Goal: Task Accomplishment & Management: Complete application form

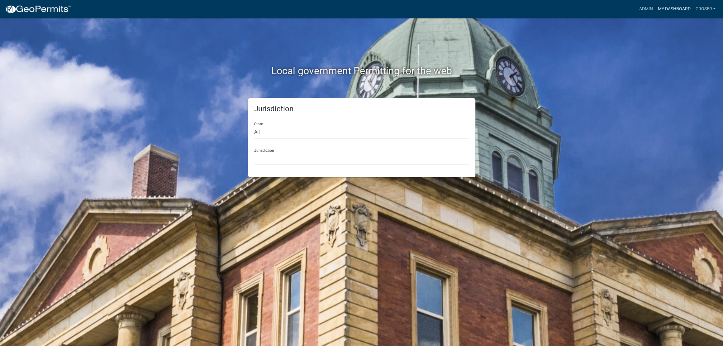
click at [666, 11] on link "My Dashboard" at bounding box center [674, 9] width 38 height 12
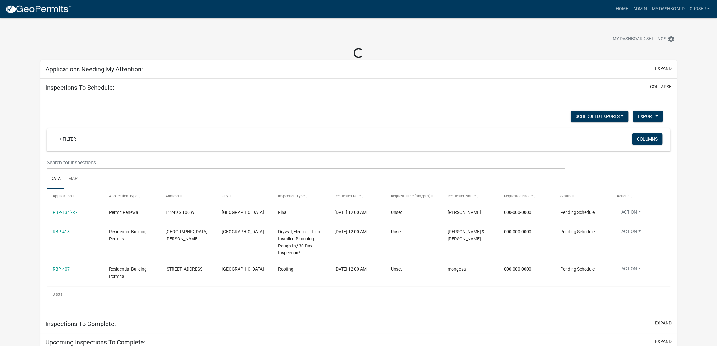
select select "3: 100"
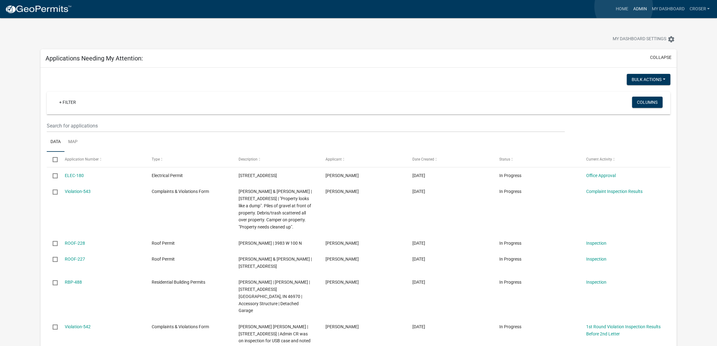
click at [631, 7] on link "Admin" at bounding box center [640, 9] width 19 height 12
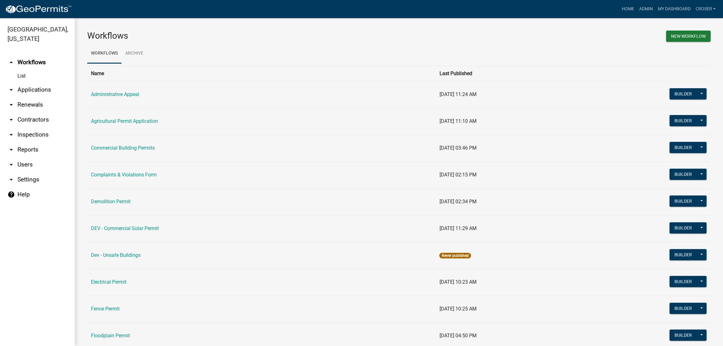
click at [39, 142] on link "arrow_drop_down Inspections" at bounding box center [37, 134] width 75 height 15
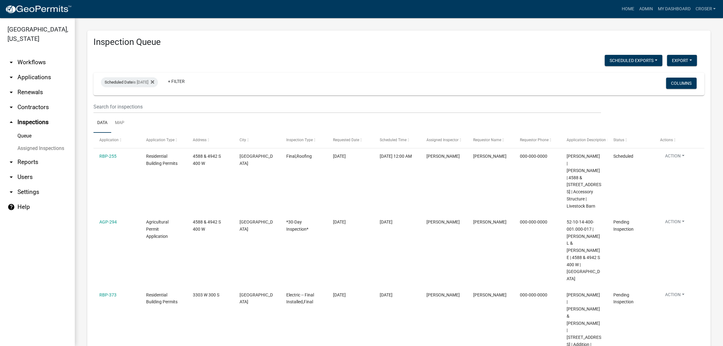
click at [33, 85] on link "arrow_drop_down Applications" at bounding box center [37, 77] width 75 height 15
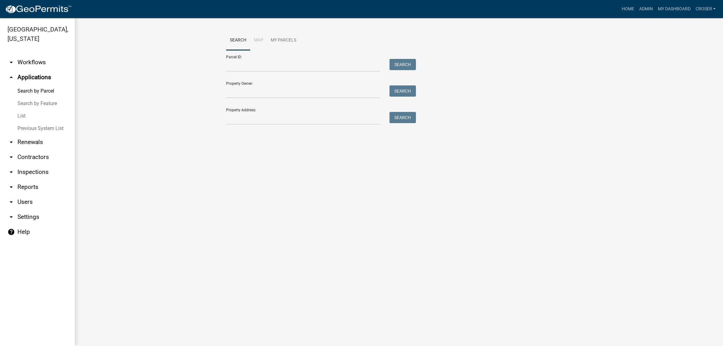
click at [24, 122] on link "List" at bounding box center [37, 116] width 75 height 12
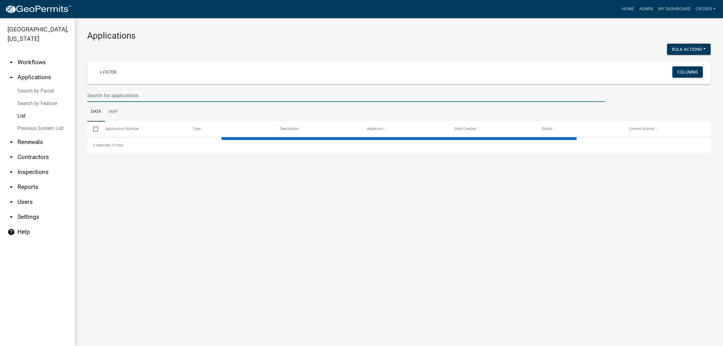
click at [159, 102] on input "text" at bounding box center [346, 95] width 518 height 13
select select "3: 100"
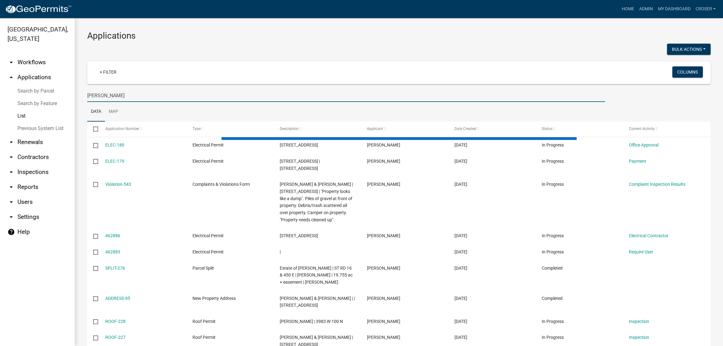
type input "[PERSON_NAME]"
click at [369, 34] on h3 "Applications" at bounding box center [398, 36] width 623 height 11
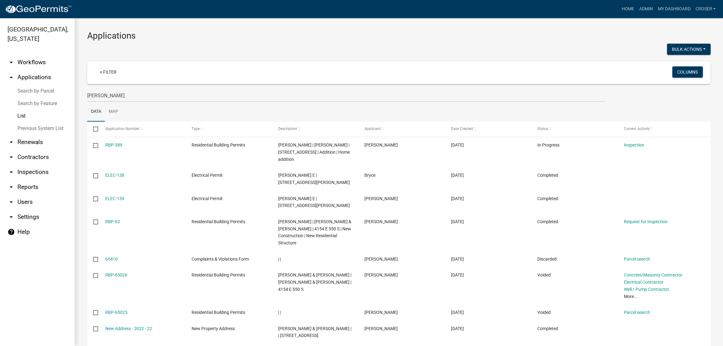
click at [357, 29] on div "Applications Bulk Actions Void + Filter Columns [PERSON_NAME] Data Map Select A…" at bounding box center [399, 253] width 648 height 470
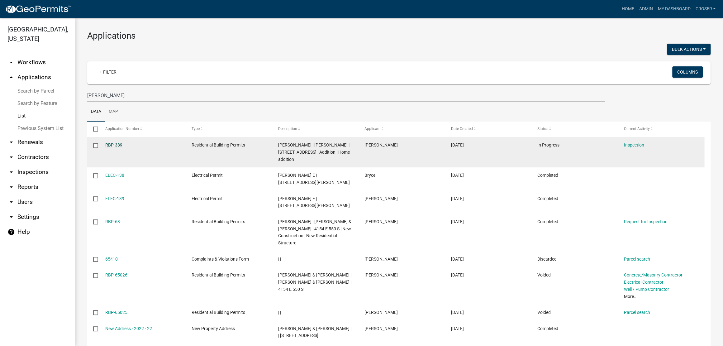
click at [122, 147] on link "RBP-389" at bounding box center [113, 144] width 17 height 5
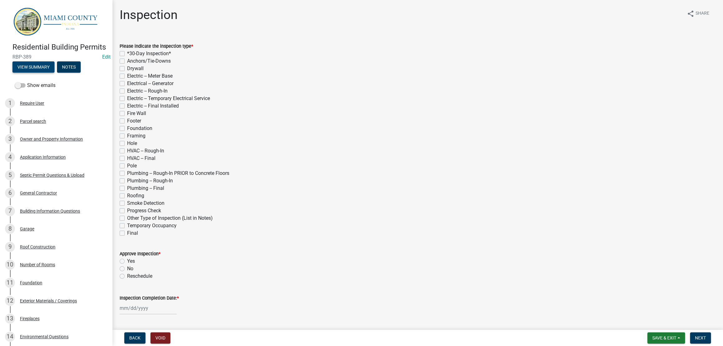
click at [55, 73] on button "View Summary" at bounding box center [33, 66] width 42 height 11
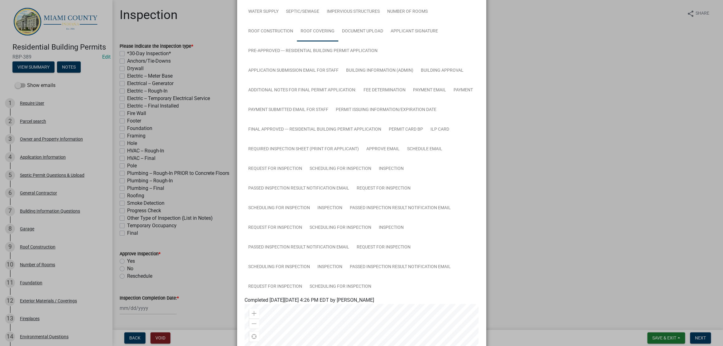
scroll to position [117, 0]
click at [338, 42] on link "Document Upload" at bounding box center [362, 32] width 49 height 20
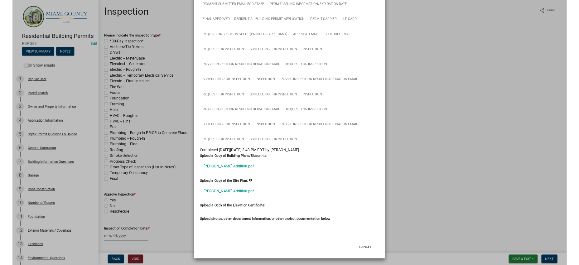
scroll to position [505, 0]
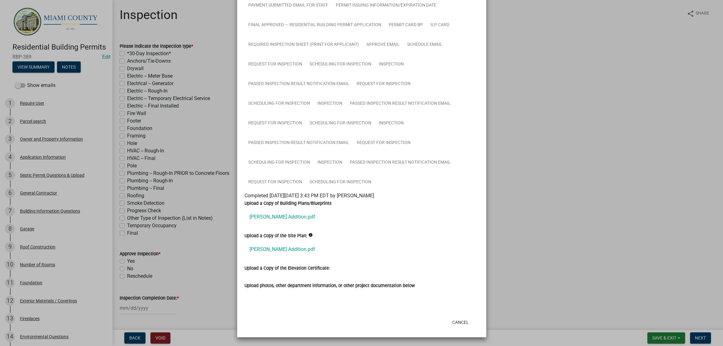
click at [570, 170] on ngb-modal-window "Summary × Printer Friendly Parcel search Owner and Property Information Applica…" at bounding box center [361, 173] width 723 height 346
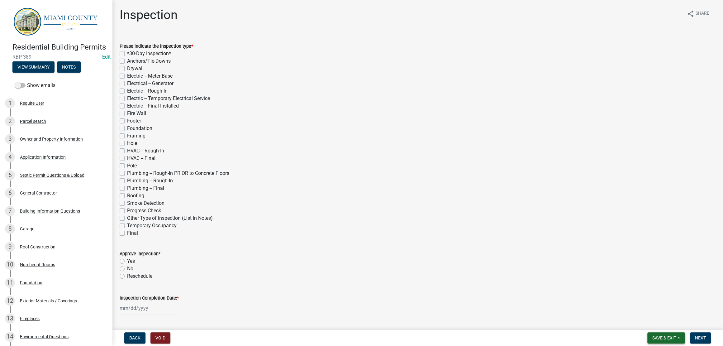
click at [647, 332] on button "Save & Exit" at bounding box center [666, 337] width 38 height 11
click at [641, 313] on button "Save & Exit" at bounding box center [660, 318] width 50 height 15
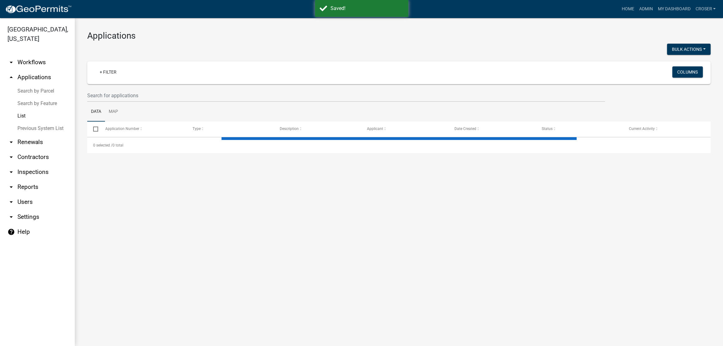
select select "3: 100"
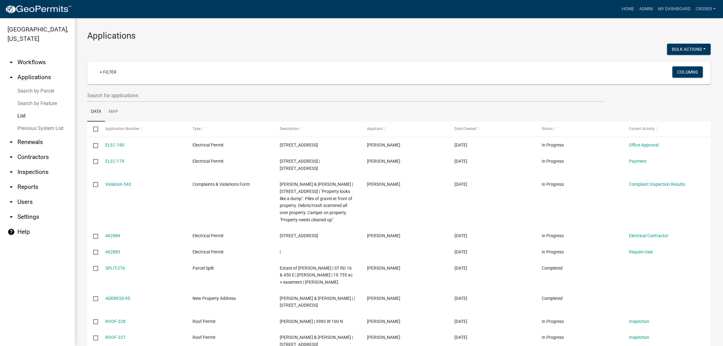
click at [538, 56] on div "Bulk Actions Void" at bounding box center [557, 50] width 317 height 13
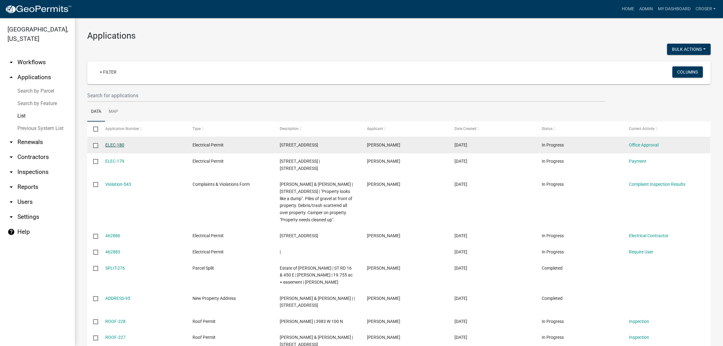
click at [112, 147] on link "ELEC-180" at bounding box center [114, 144] width 19 height 5
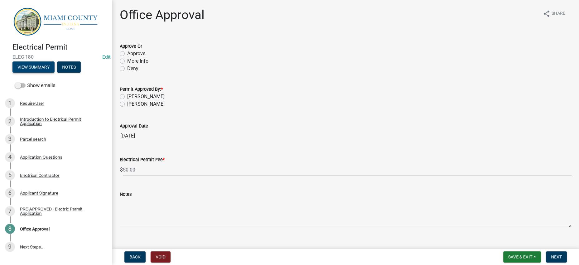
click at [28, 73] on button "View Summary" at bounding box center [33, 66] width 42 height 11
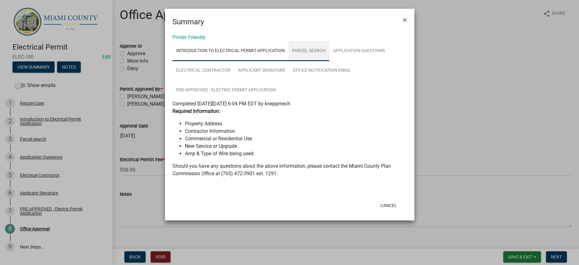
click at [329, 61] on link "Parcel search" at bounding box center [308, 51] width 41 height 20
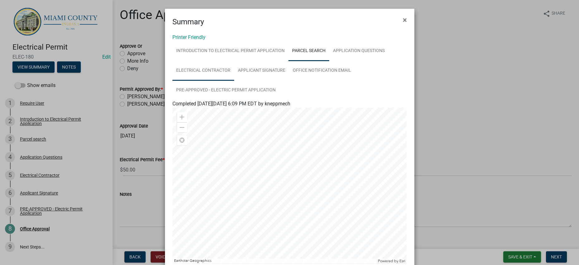
scroll to position [131, 0]
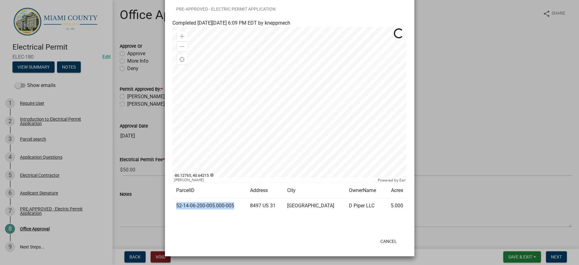
drag, startPoint x: 184, startPoint y: 195, endPoint x: 174, endPoint y: 188, distance: 12.8
click at [174, 198] on td "52-14-06-200-005.000-005" at bounding box center [209, 205] width 74 height 15
copy td "52-14-06-200-005.000-005"
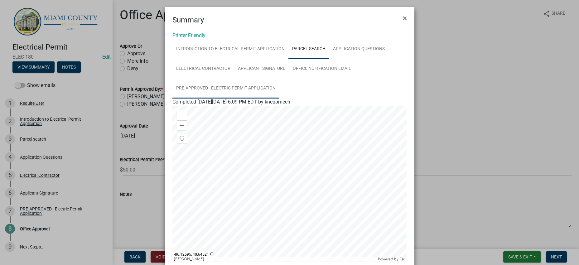
scroll to position [0, 0]
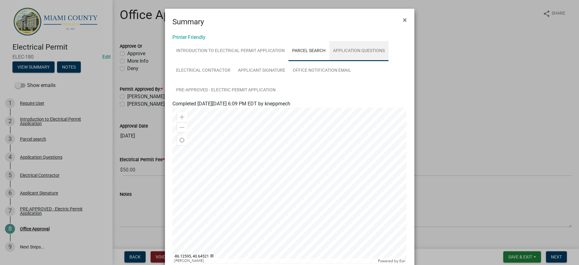
click at [329, 61] on link "Application Questions" at bounding box center [358, 51] width 59 height 20
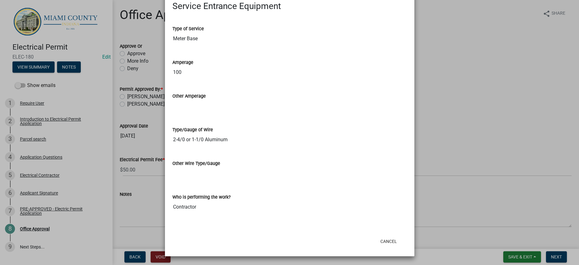
scroll to position [1265, 0]
click at [427, 84] on ngb-modal-window "Summary × Printer Friendly Introduction to Electrical Permit Application Parcel…" at bounding box center [289, 132] width 579 height 265
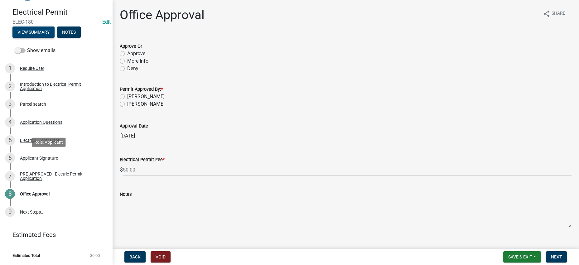
scroll to position [0, 0]
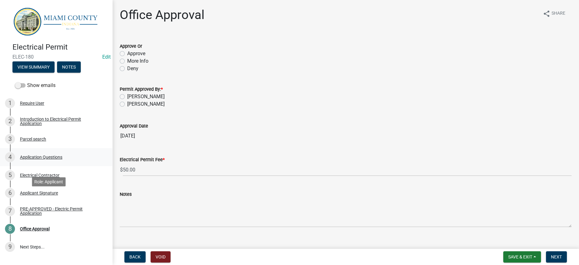
click at [49, 162] on div "4 Application Questions" at bounding box center [53, 157] width 97 height 10
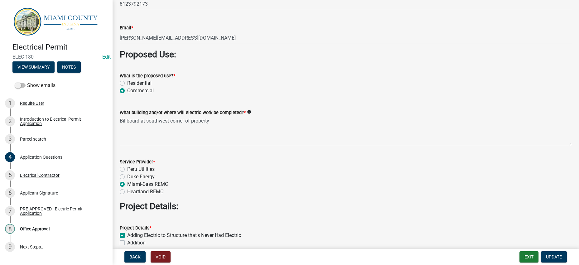
scroll to position [545, 0]
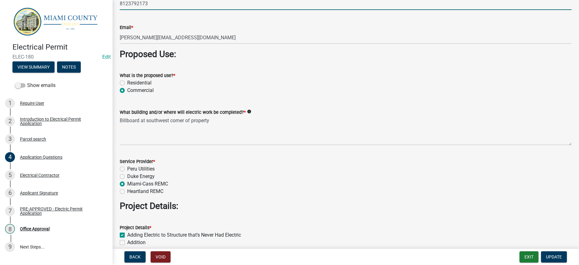
click at [132, 10] on input "8123792173" at bounding box center [345, 3] width 451 height 13
click at [144, 10] on input "812-3792173" at bounding box center [345, 3] width 451 height 13
click at [238, 10] on input "[PHONE_NUMBER]" at bounding box center [345, 3] width 451 height 13
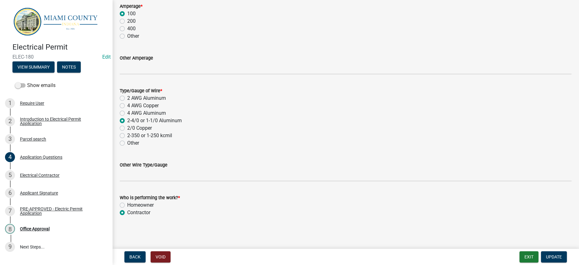
scroll to position [1350, 0]
type input "[PHONE_NUMBER]"
click at [551, 254] on span "Update" at bounding box center [554, 256] width 16 height 5
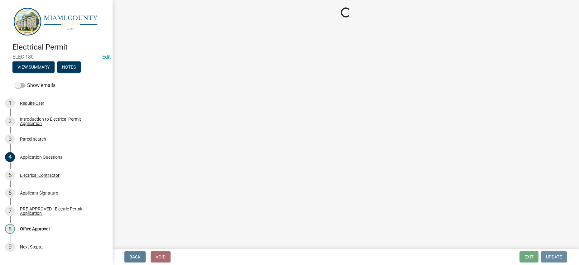
scroll to position [0, 0]
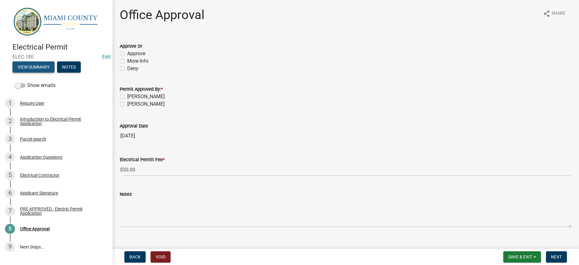
click at [50, 71] on button "View Summary" at bounding box center [33, 66] width 42 height 11
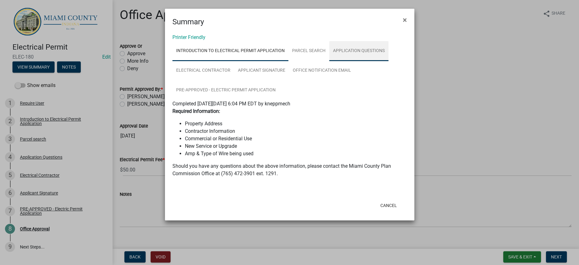
click at [329, 61] on link "Application Questions" at bounding box center [358, 51] width 59 height 20
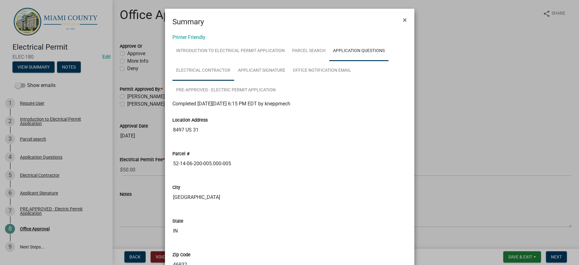
click at [234, 81] on link "Electrical Contractor" at bounding box center [203, 71] width 62 height 20
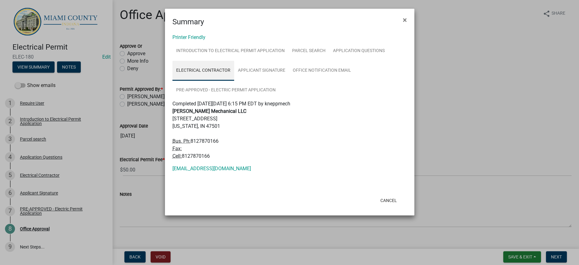
scroll to position [9, 0]
click at [375, 206] on button "Cancel" at bounding box center [388, 200] width 26 height 11
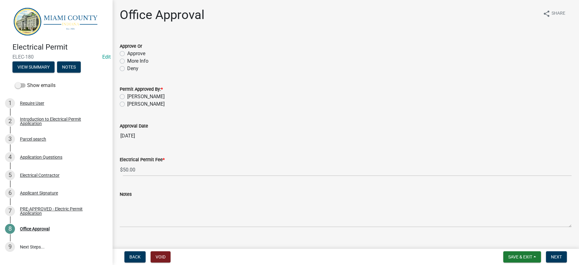
click at [145, 57] on label "Approve" at bounding box center [136, 53] width 18 height 7
click at [131, 54] on input "Approve" at bounding box center [129, 52] width 4 height 4
radio input "true"
click at [146, 100] on label "[PERSON_NAME]" at bounding box center [145, 96] width 37 height 7
click at [131, 97] on input "[PERSON_NAME]" at bounding box center [129, 95] width 4 height 4
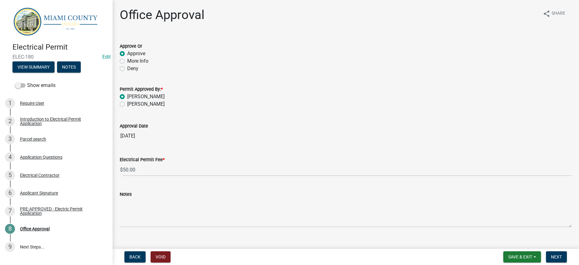
radio input "true"
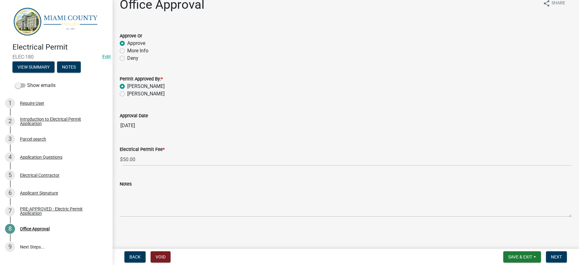
scroll to position [69, 0]
click at [550, 254] on span "Next" at bounding box center [555, 256] width 11 height 5
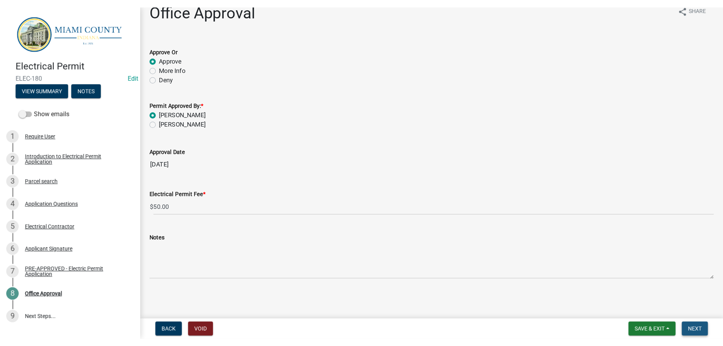
scroll to position [0, 0]
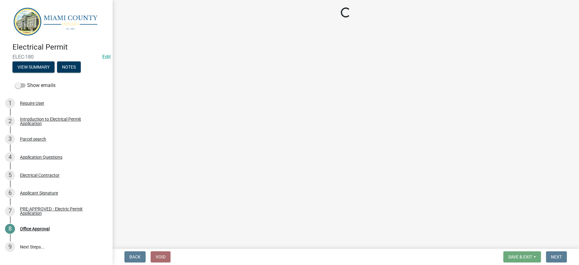
select select "3: 3"
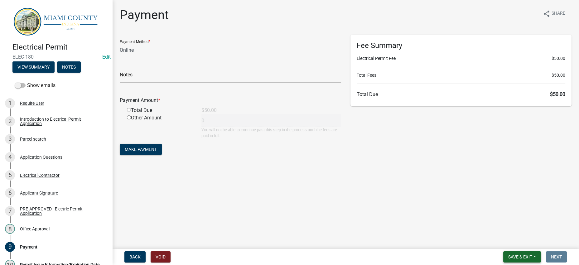
click at [513, 254] on span "Save & Exit" at bounding box center [520, 256] width 24 height 5
click at [509, 235] on button "Save & Exit" at bounding box center [516, 237] width 50 height 15
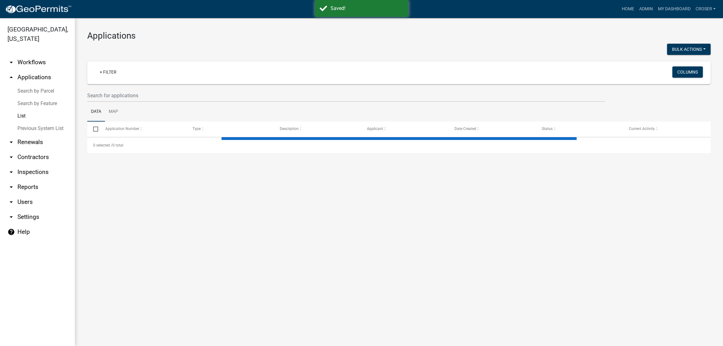
select select "3: 100"
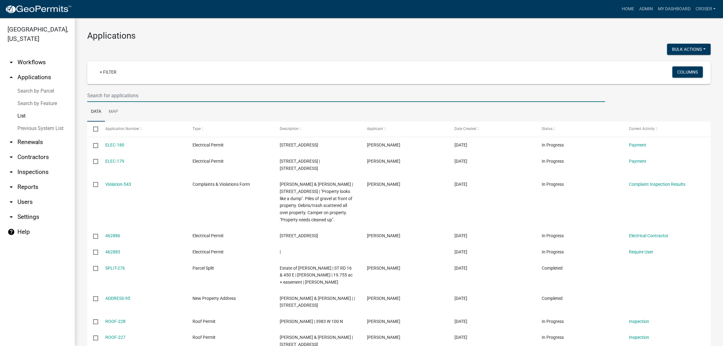
click at [155, 102] on input "text" at bounding box center [346, 95] width 518 height 13
type input "[PERSON_NAME]"
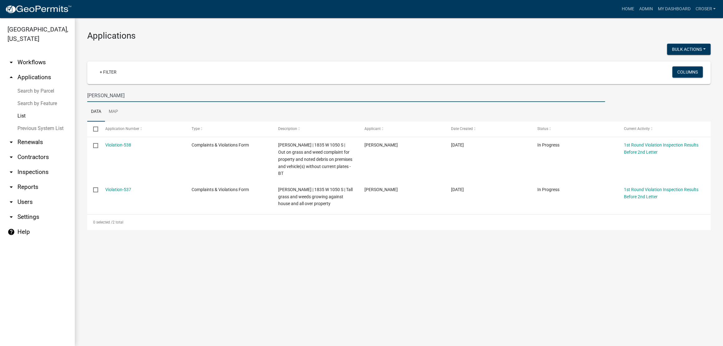
drag, startPoint x: 127, startPoint y: 108, endPoint x: 79, endPoint y: 106, distance: 48.6
click at [79, 106] on div "Applications Bulk Actions Void + Filter Columns [PERSON_NAME] Data Map Select A…" at bounding box center [399, 130] width 648 height 224
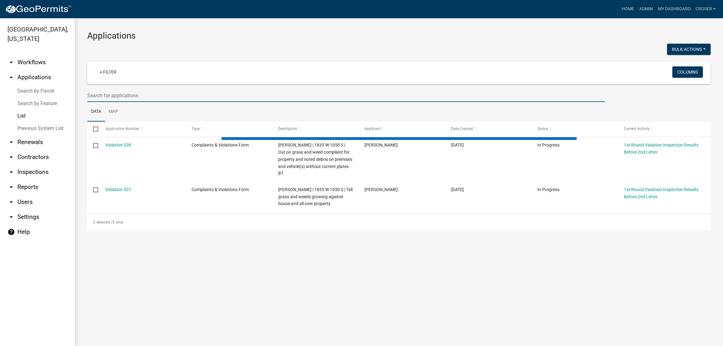
select select "3: 100"
